Goal: Transaction & Acquisition: Purchase product/service

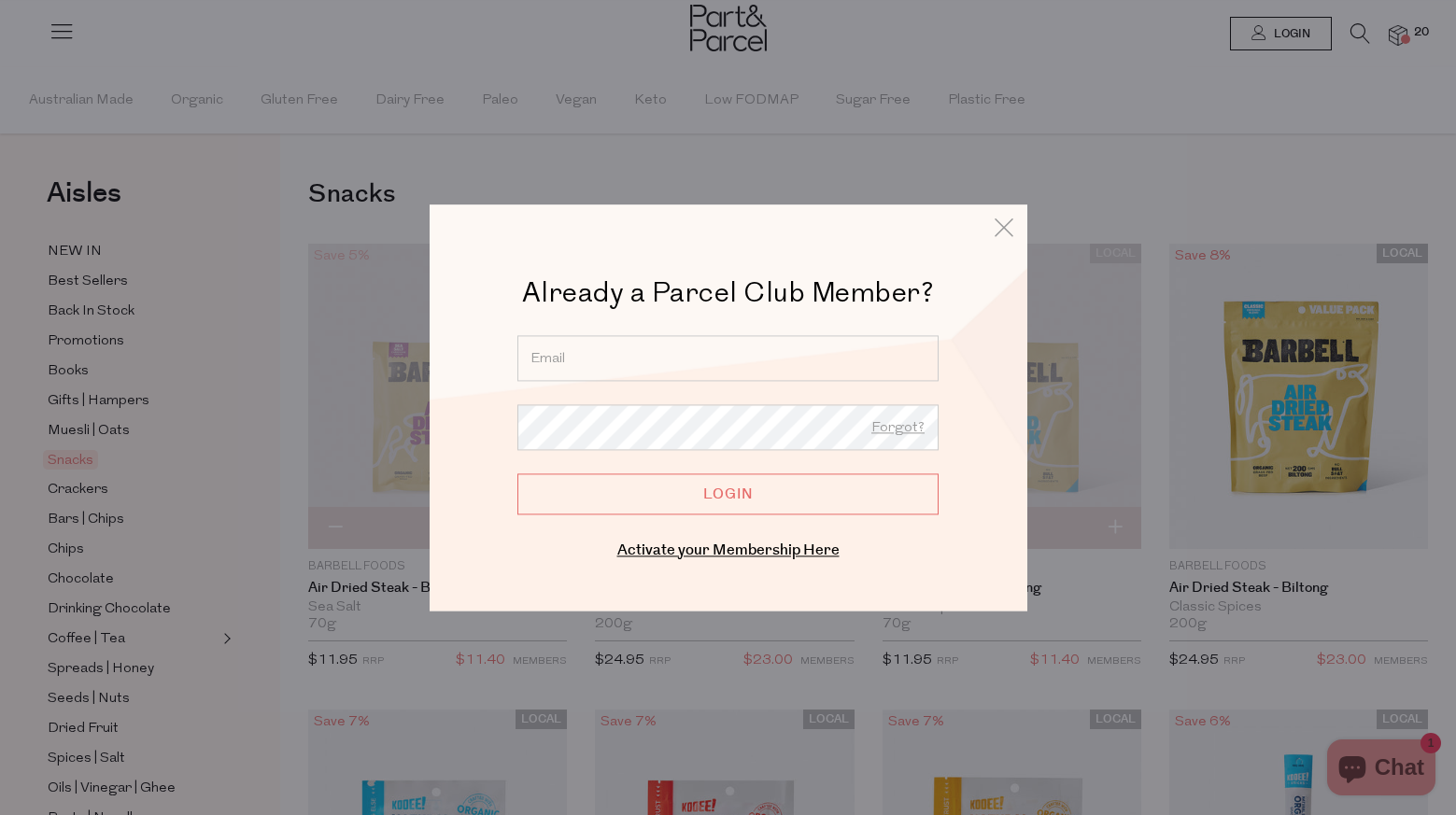
type input "[PERSON_NAME][EMAIL_ADDRESS][PERSON_NAME][DOMAIN_NAME]"
click at [712, 493] on input "Login" at bounding box center [727, 494] width 421 height 41
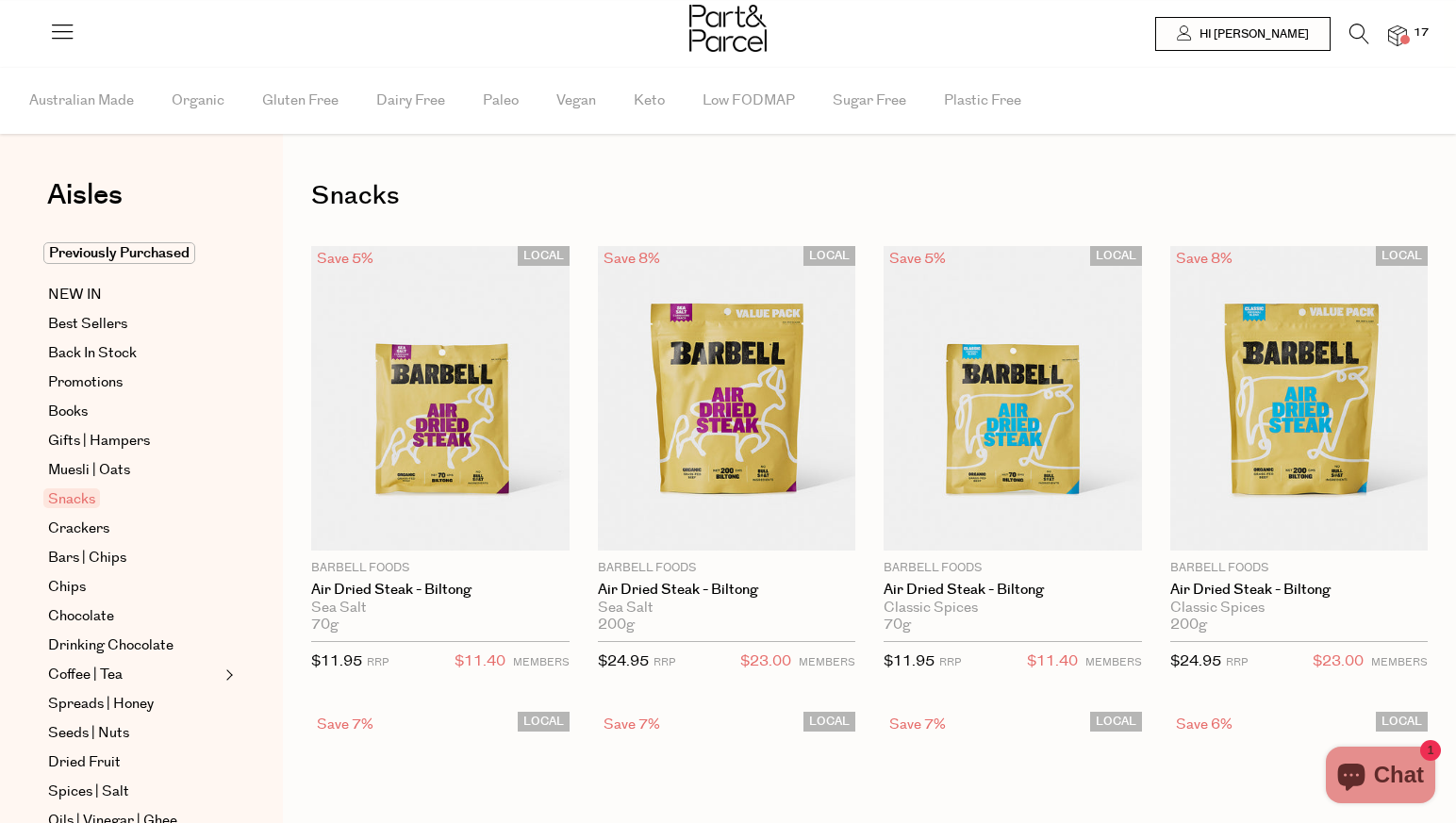
type input "3"
type input "2"
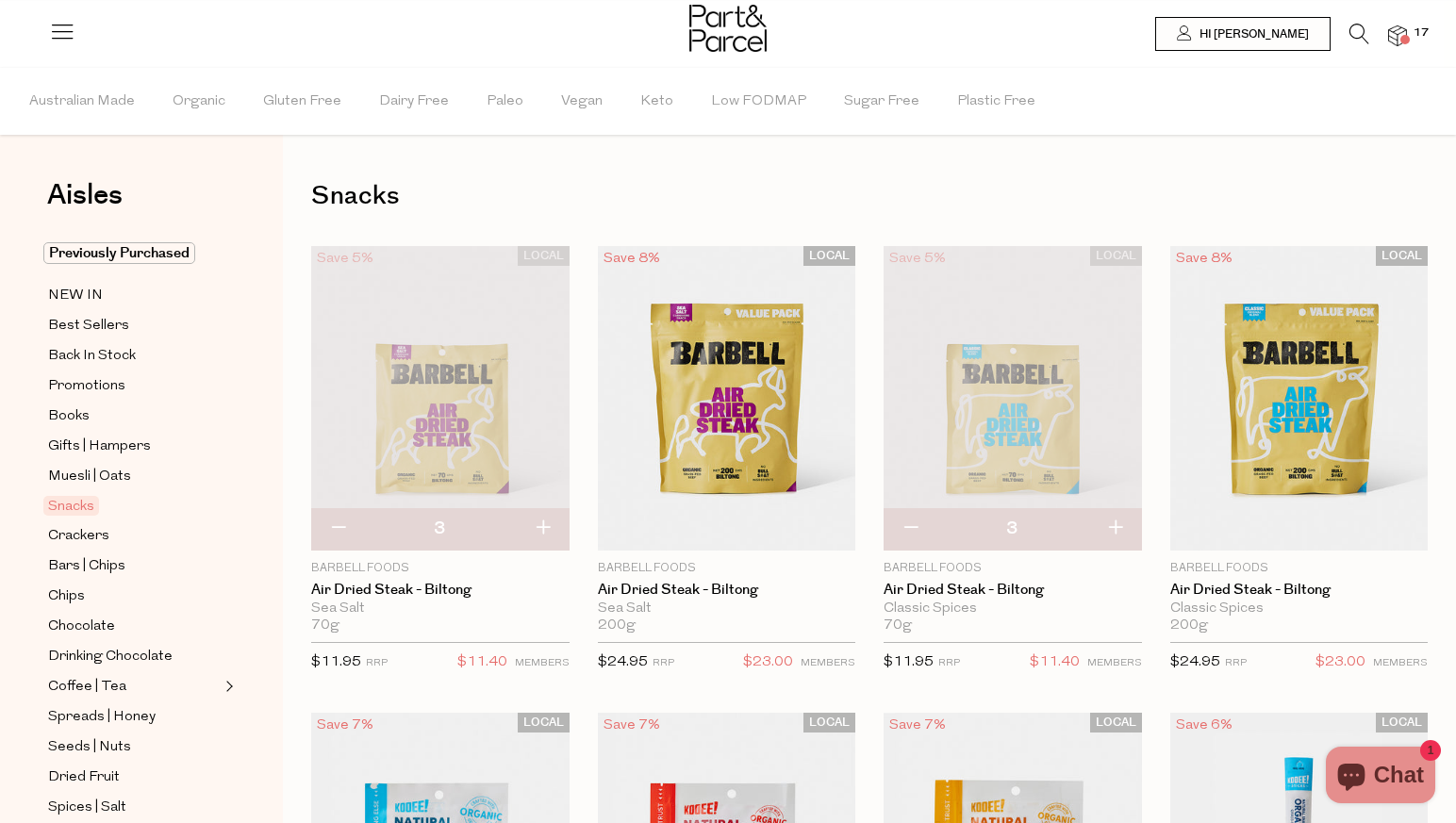
click at [1389, 48] on div at bounding box center [728, 31] width 1456 height 61
click at [1397, 42] on img at bounding box center [1397, 37] width 19 height 22
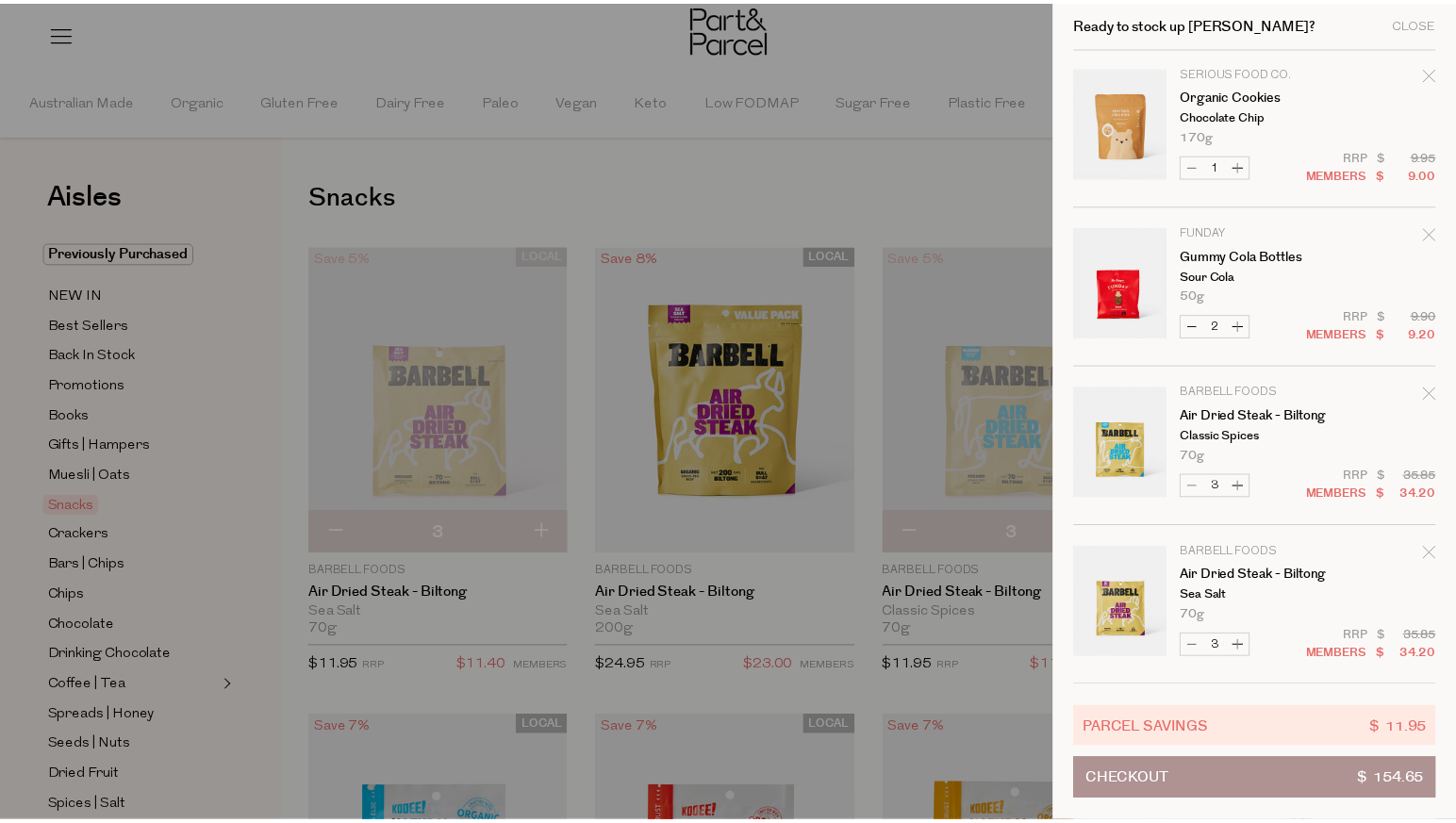
scroll to position [1285, 0]
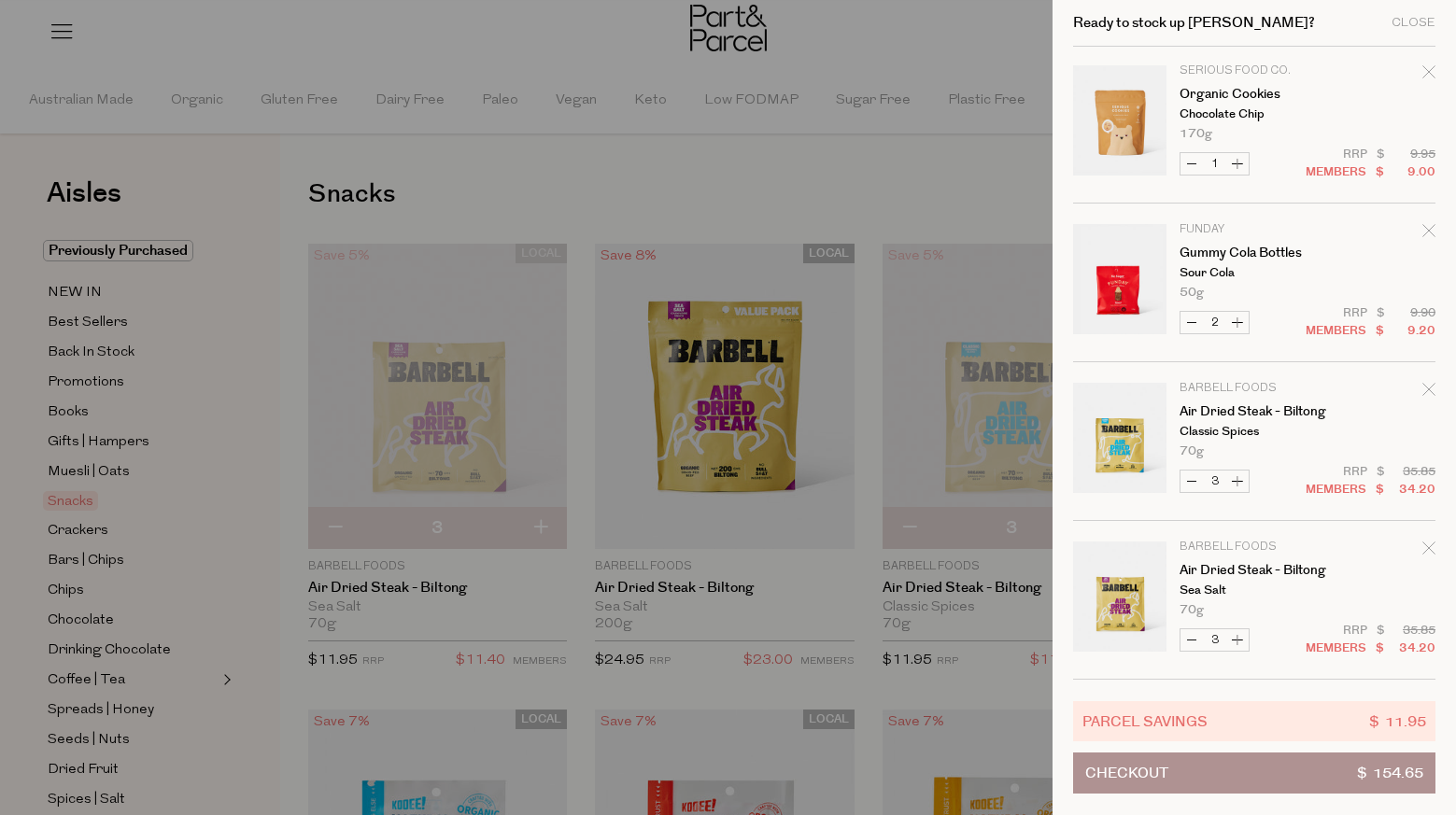
click at [773, 174] on div at bounding box center [728, 408] width 1456 height 815
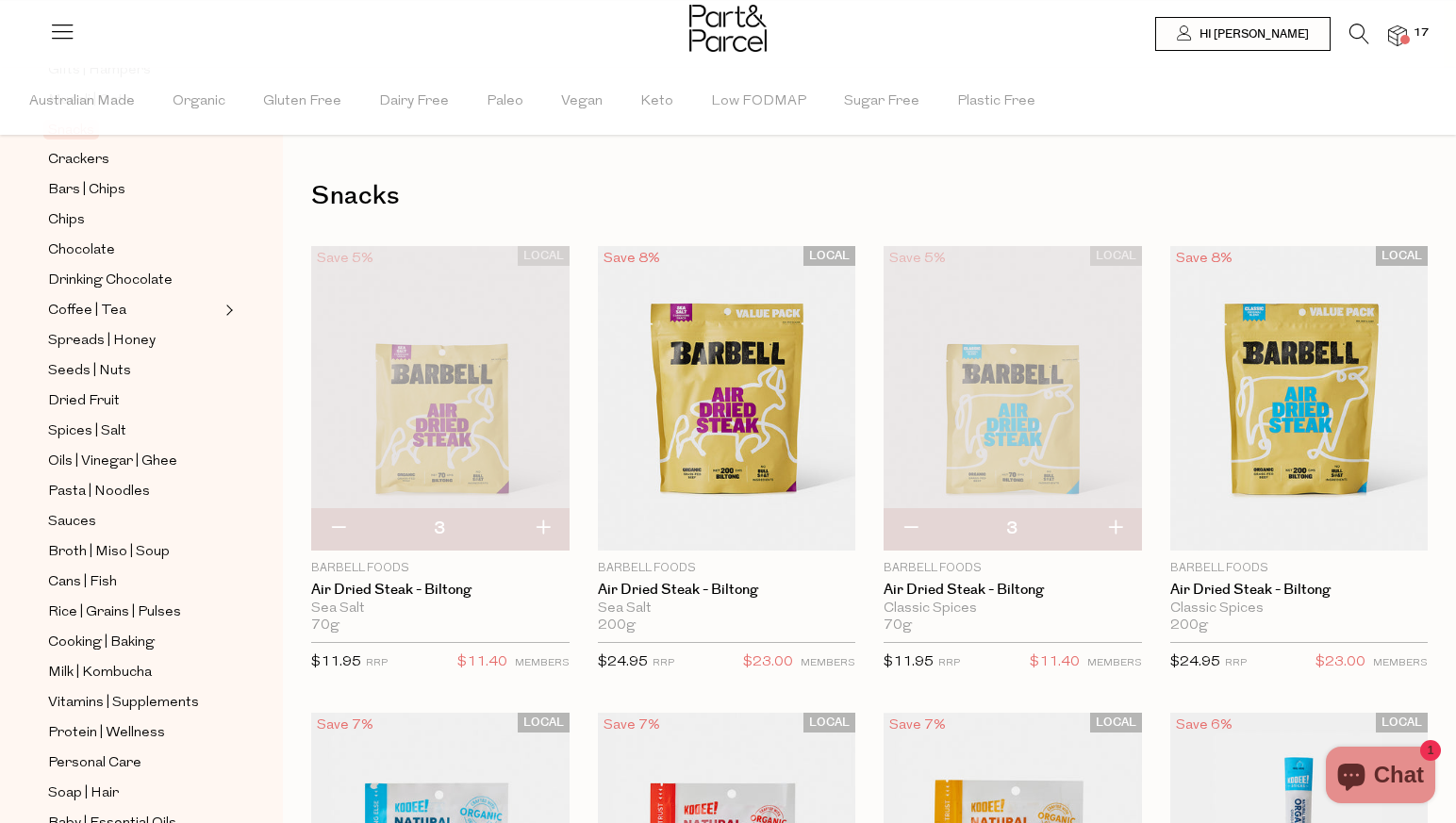
scroll to position [377, 0]
click at [60, 579] on span "Cans | Fish" at bounding box center [83, 581] width 69 height 23
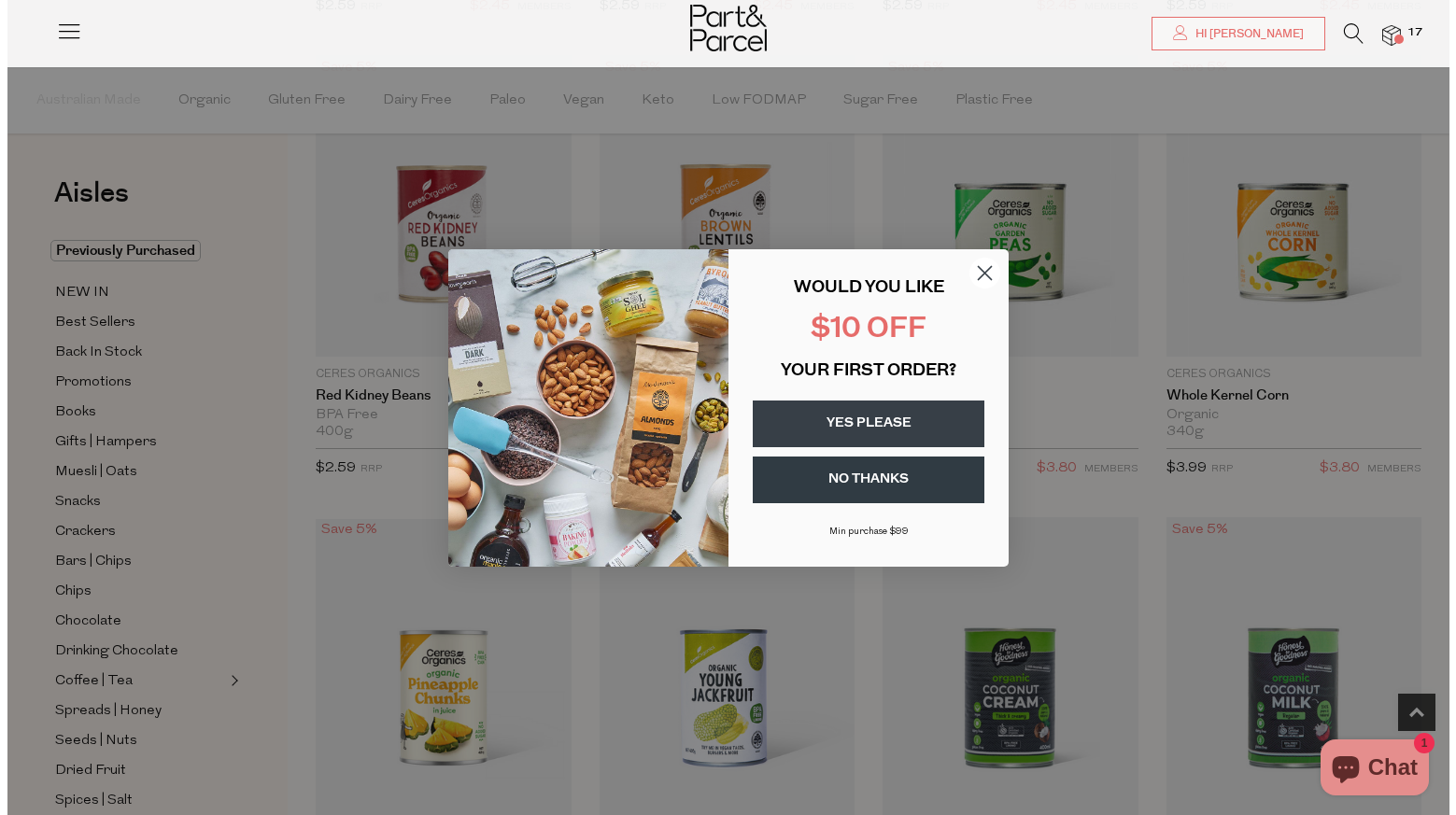
scroll to position [1112, 0]
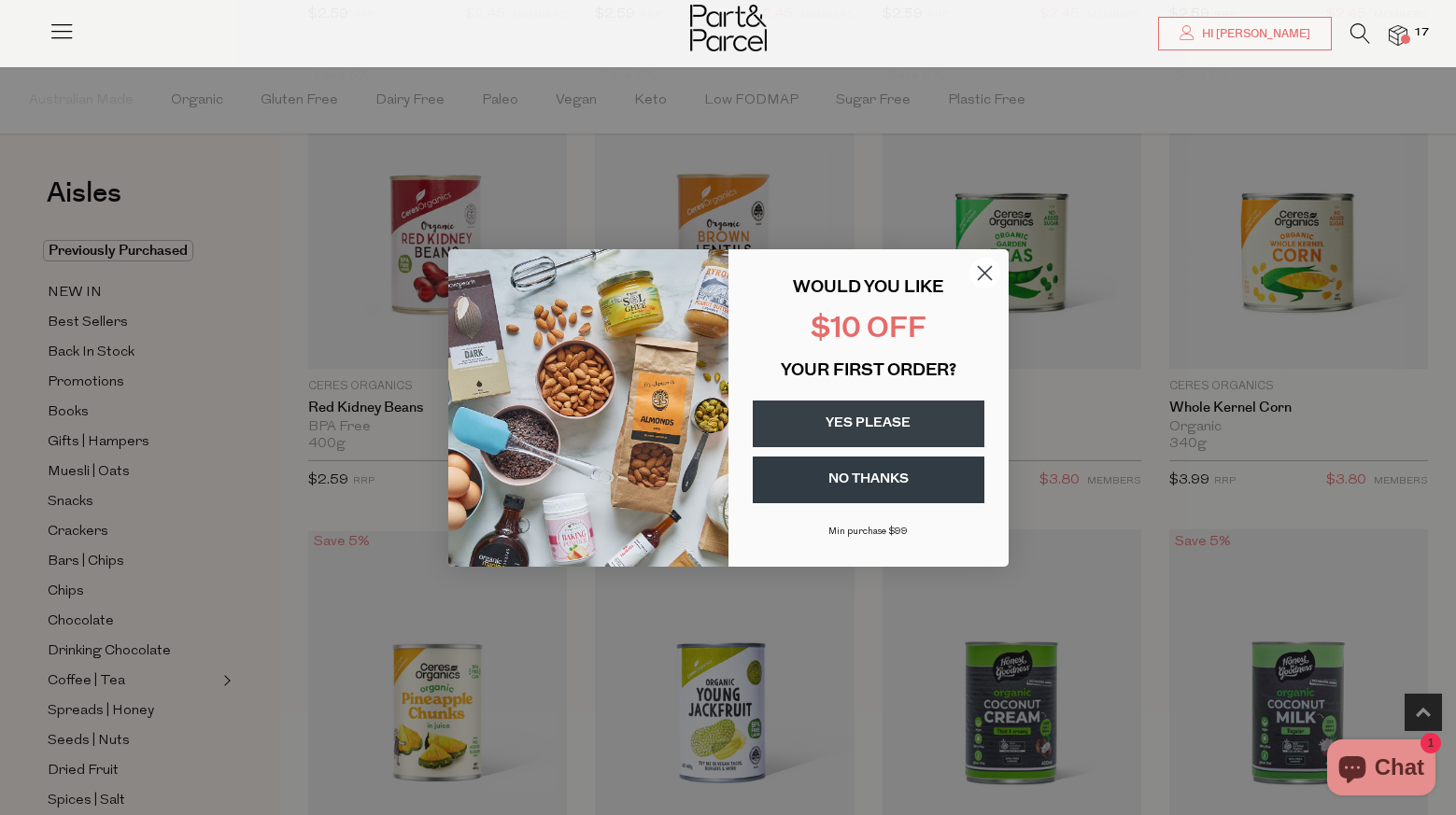
click at [989, 275] on circle "Close dialog" at bounding box center [984, 273] width 31 height 31
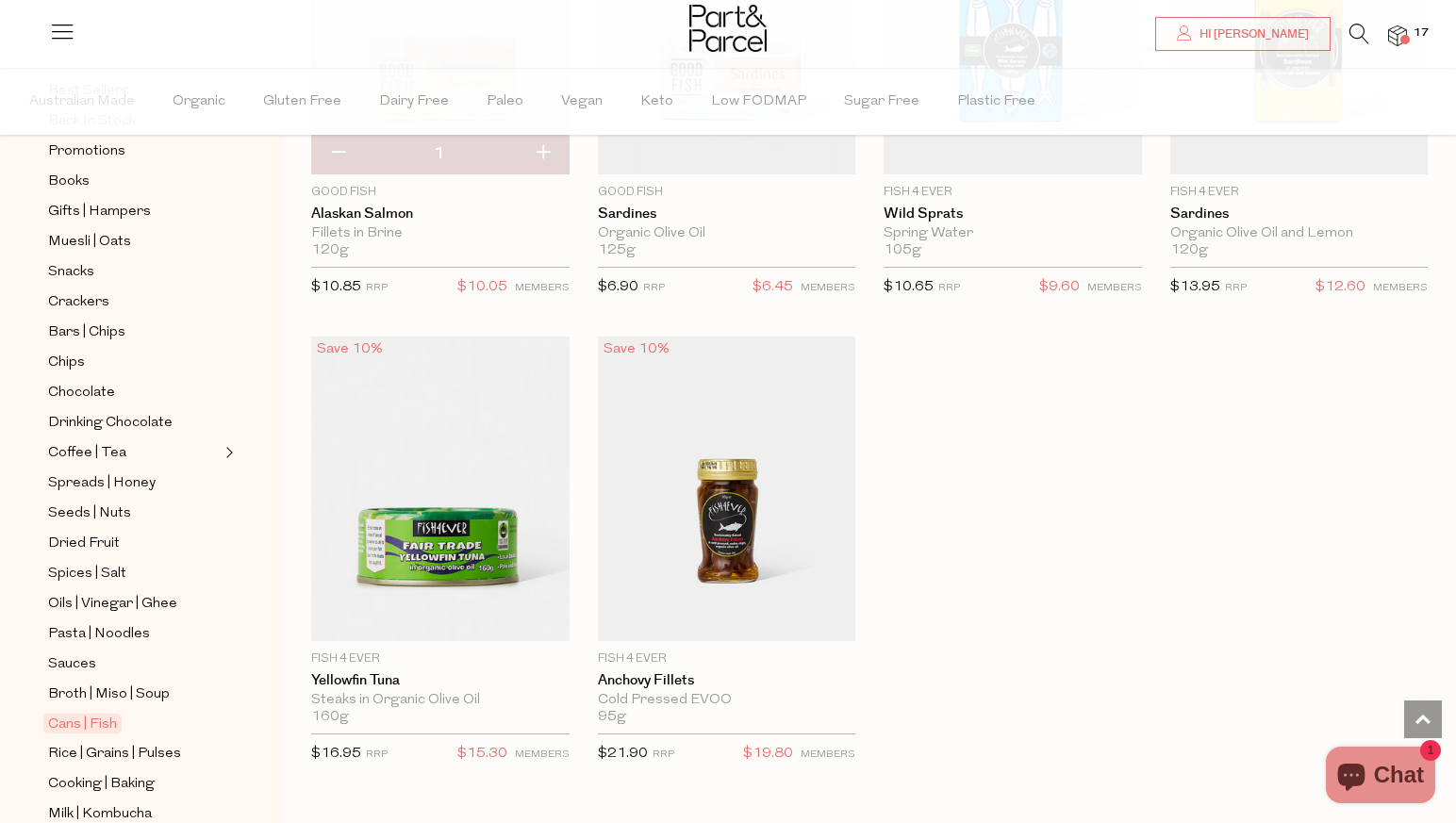
scroll to position [241, 0]
click at [69, 599] on span "Oils | Vinegar | Ghee" at bounding box center [112, 598] width 129 height 23
